Goal: Contribute content

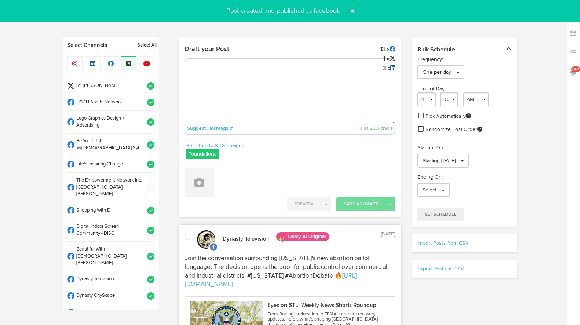
select select "8"
select select "40"
select select "11"
click at [242, 88] on textarea at bounding box center [290, 99] width 210 height 48
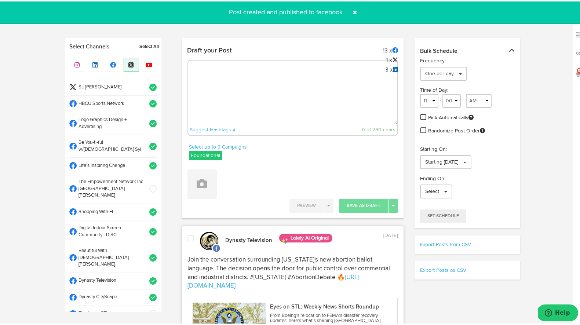
scroll to position [375, 0]
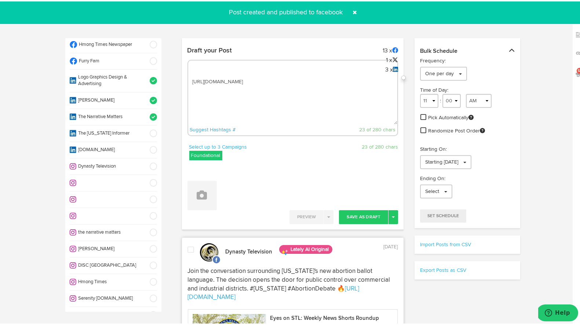
click at [190, 79] on textarea "[URL][DOMAIN_NAME]" at bounding box center [293, 99] width 210 height 48
paste textarea "The Alpha Gold Life Member Tie Pin is more than just an accessory—it's a statem…"
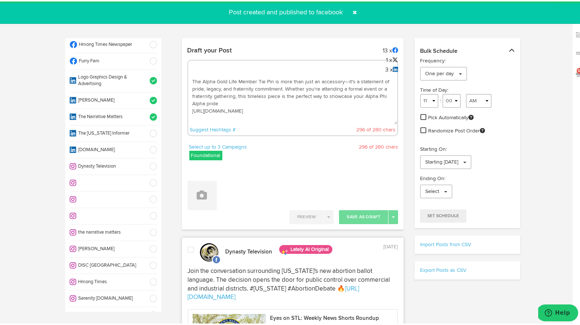
click at [191, 79] on textarea "The Alpha Gold Life Member Tie Pin is more than just an accessory—it's a statem…" at bounding box center [293, 99] width 210 height 48
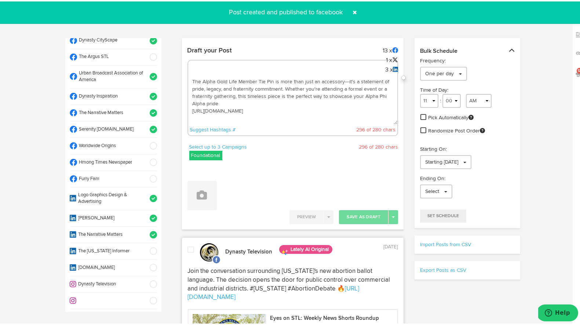
scroll to position [0, 0]
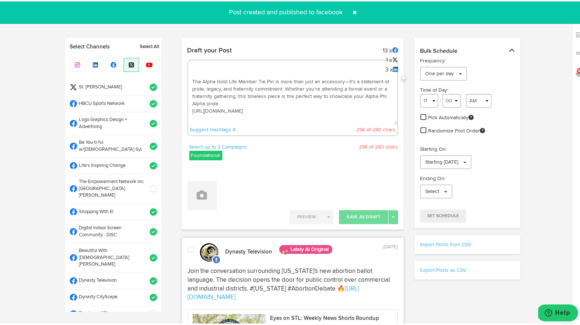
type textarea "The Alpha Gold Life Member Tie Pin is more than just an accessory—it's a statem…"
click at [145, 88] on span at bounding box center [151, 85] width 12 height 7
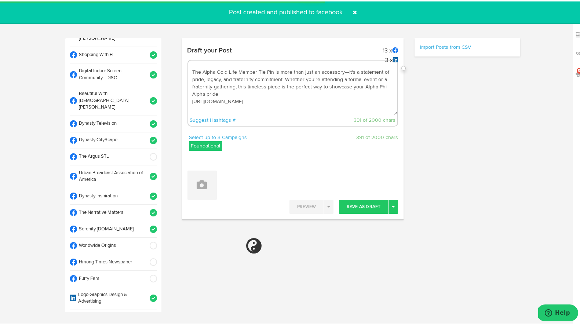
scroll to position [156, 0]
select select "11"
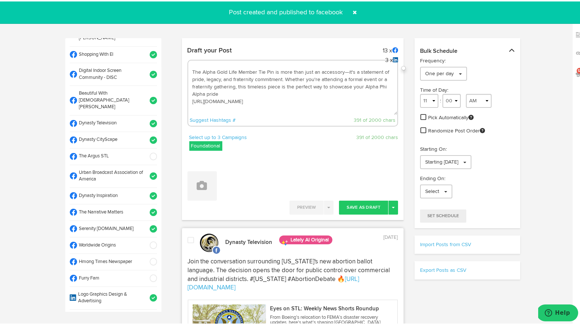
scroll to position [158, 0]
click at [145, 240] on span at bounding box center [151, 243] width 12 height 7
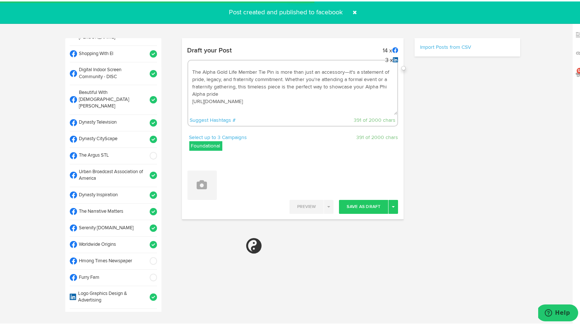
select select "11"
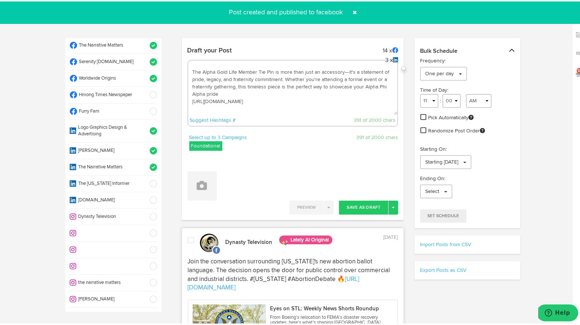
scroll to position [320, 0]
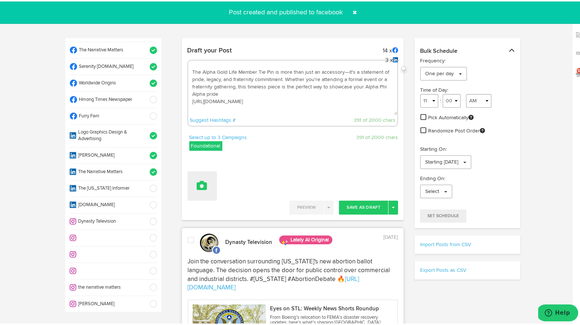
click at [198, 195] on button at bounding box center [202, 184] width 29 height 29
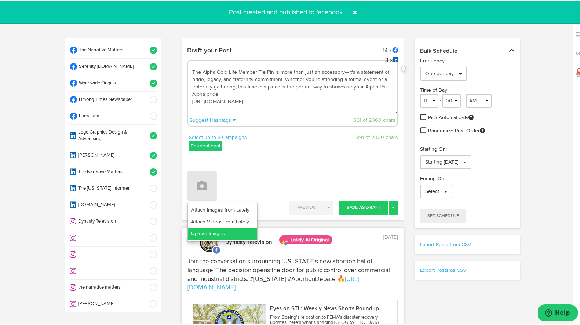
click at [199, 232] on link "Upload Images" at bounding box center [222, 232] width 69 height 12
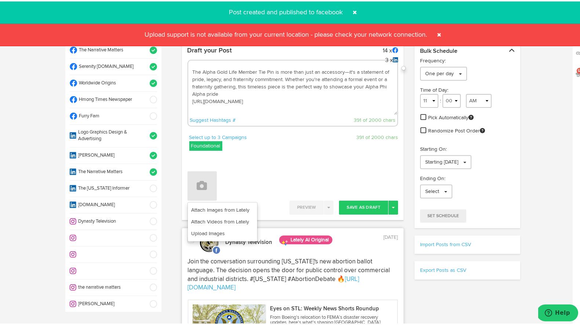
click at [436, 33] on span at bounding box center [440, 34] width 12 height 12
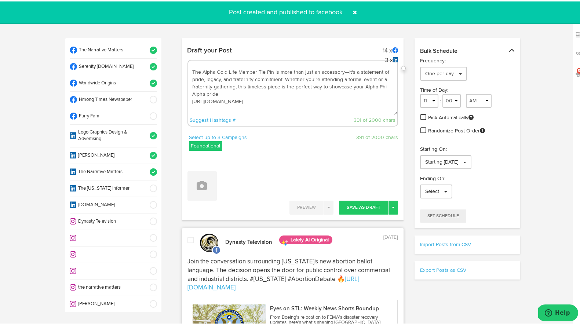
click at [321, 95] on textarea "The Alpha Gold Life Member Tie Pin is more than just an accessory—it's a statem…" at bounding box center [293, 89] width 210 height 48
click at [231, 95] on textarea "The Alpha Gold Life Member Tie Pin is more than just an accessory—it's a statem…" at bounding box center [293, 89] width 210 height 48
type textarea "The Alpha Gold Life Member Tie Pin is more than just an accessory—it's a statem…"
